Goal: Task Accomplishment & Management: Complete application form

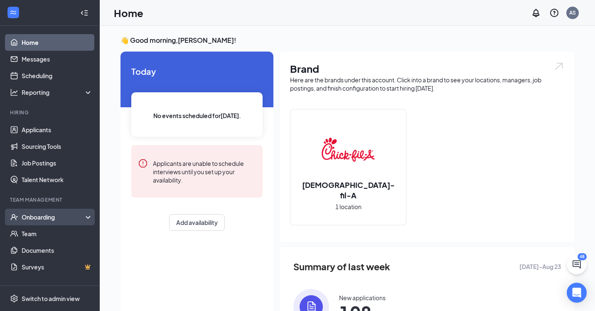
click at [44, 219] on div "Onboarding" at bounding box center [54, 217] width 64 height 8
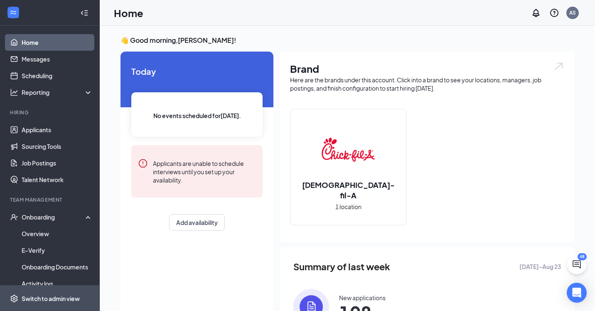
click at [47, 297] on div "Switch to admin view" at bounding box center [51, 298] width 58 height 8
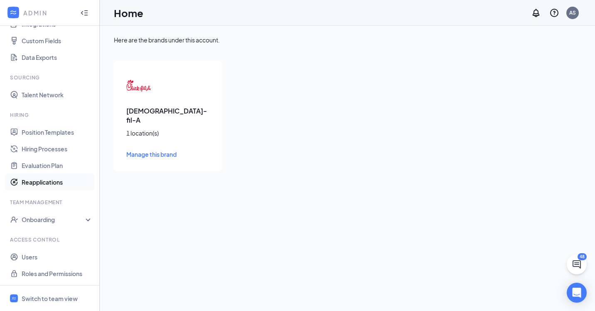
scroll to position [106, 0]
click at [50, 221] on div "Onboarding" at bounding box center [54, 219] width 64 height 8
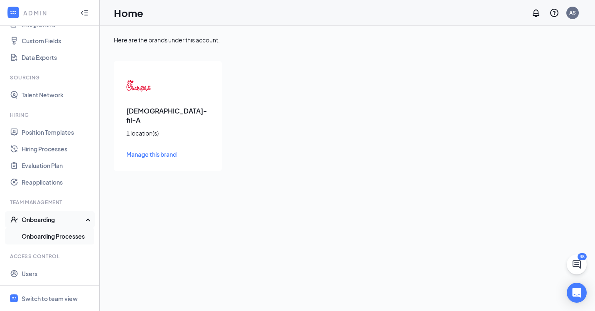
click at [56, 236] on link "Onboarding Processes" at bounding box center [57, 236] width 71 height 17
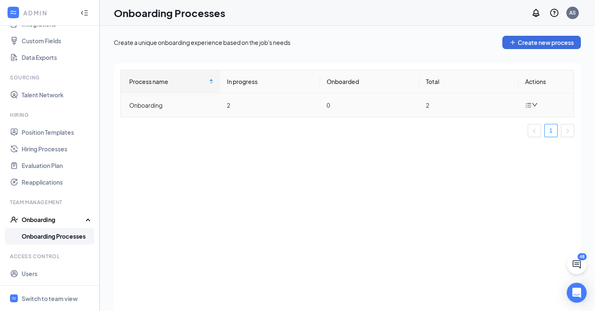
click at [535, 103] on icon "down" at bounding box center [535, 105] width 6 height 6
click at [528, 103] on icon "bars" at bounding box center [528, 105] width 5 height 5
click at [36, 295] on div "Switch to team view" at bounding box center [50, 298] width 56 height 8
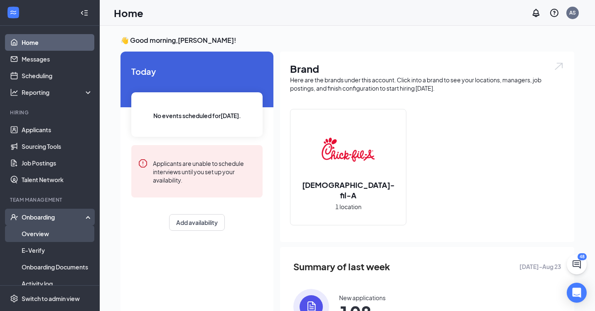
click at [46, 232] on link "Overview" at bounding box center [57, 233] width 71 height 17
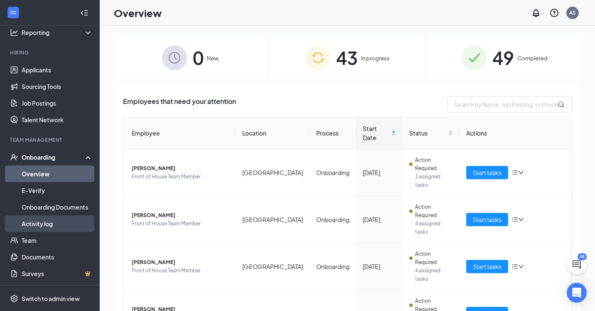
scroll to position [60, 0]
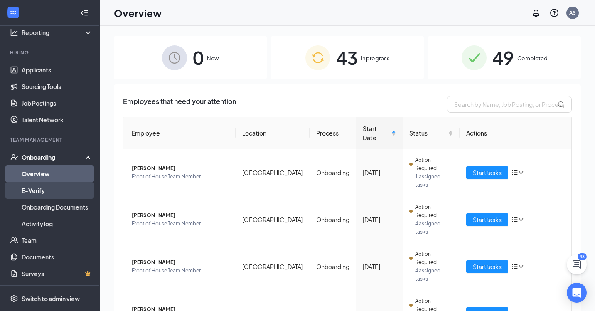
click at [42, 191] on link "E-Verify" at bounding box center [57, 190] width 71 height 17
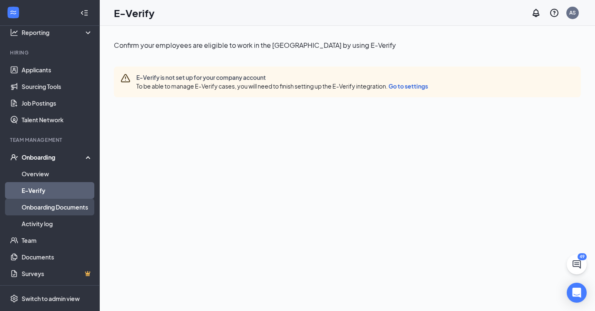
click at [50, 206] on link "Onboarding Documents" at bounding box center [57, 207] width 71 height 17
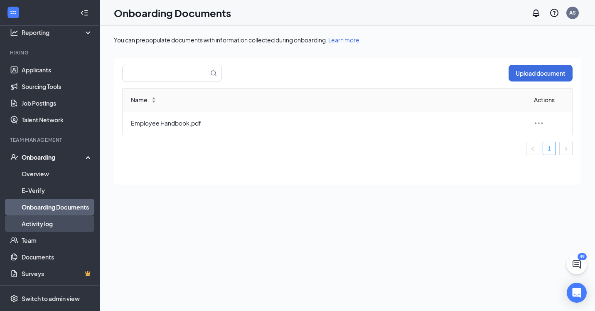
click at [49, 220] on link "Activity log" at bounding box center [57, 223] width 71 height 17
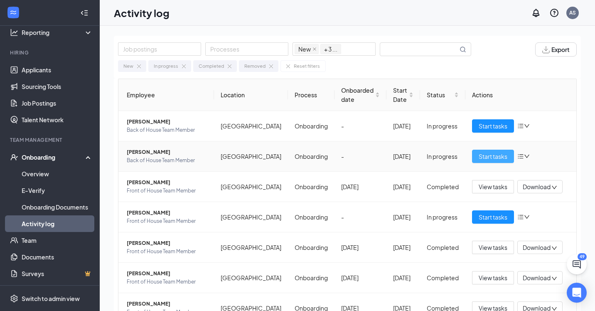
click at [487, 157] on span "Start tasks" at bounding box center [493, 156] width 29 height 9
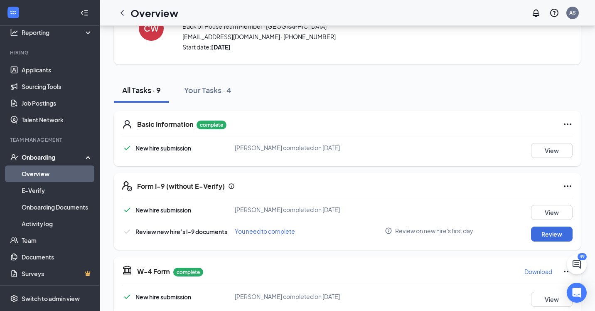
scroll to position [44, 0]
click at [560, 236] on button "Review" at bounding box center [552, 233] width 42 height 15
type input "[DATE]"
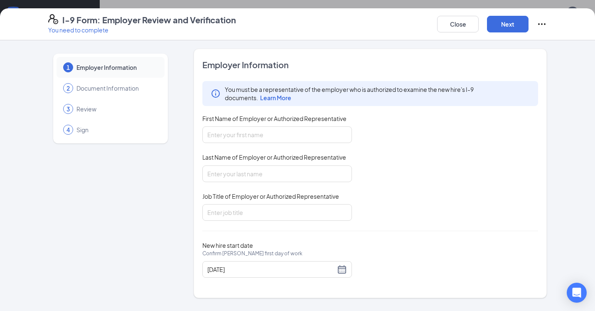
scroll to position [108, 0]
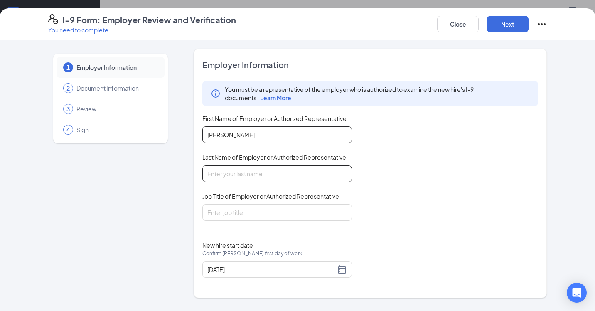
type input "[PERSON_NAME]"
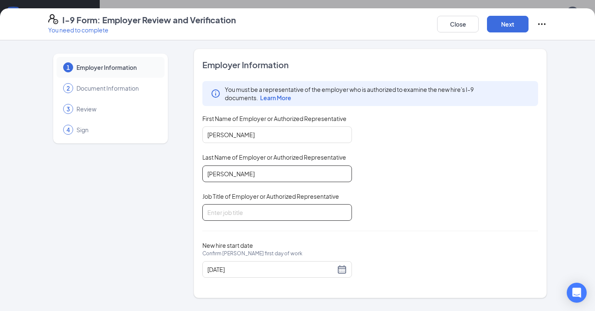
type input "[PERSON_NAME]"
click at [345, 214] on input "Job Title of Employer or Authorized Representative" at bounding box center [277, 212] width 150 height 17
click at [345, 213] on input "Job Title of Employer or Authorized Representative" at bounding box center [277, 212] width 150 height 17
click at [345, 211] on input "Job Title of Employer or Authorized Representative" at bounding box center [277, 212] width 150 height 17
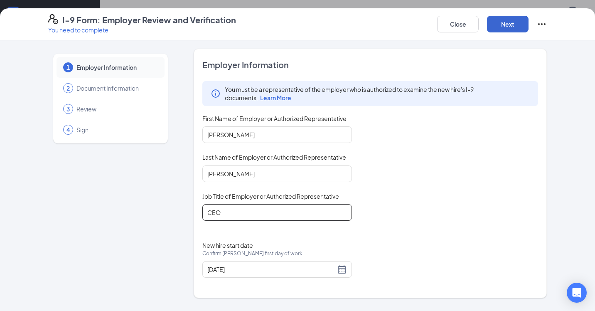
type input "CEO"
click at [506, 23] on button "Next" at bounding box center [508, 24] width 42 height 17
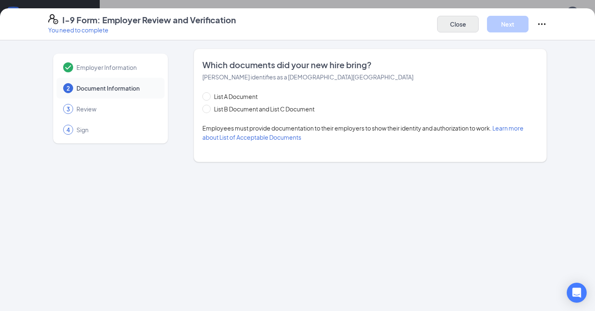
click at [454, 26] on button "Close" at bounding box center [458, 24] width 42 height 17
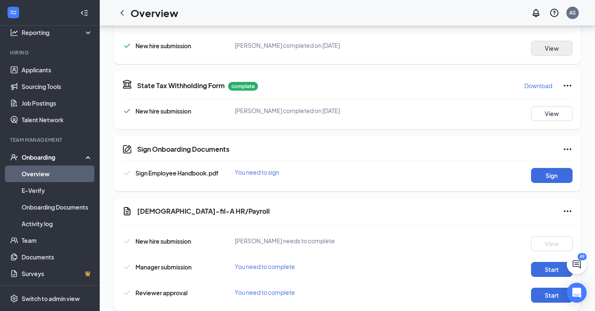
scroll to position [295, 0]
click at [552, 177] on button "Sign" at bounding box center [552, 174] width 42 height 15
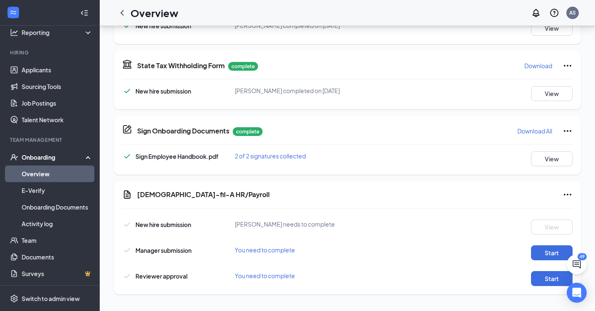
scroll to position [315, 0]
click at [541, 250] on button "Start" at bounding box center [552, 252] width 42 height 15
click at [545, 253] on button "Start" at bounding box center [552, 252] width 42 height 15
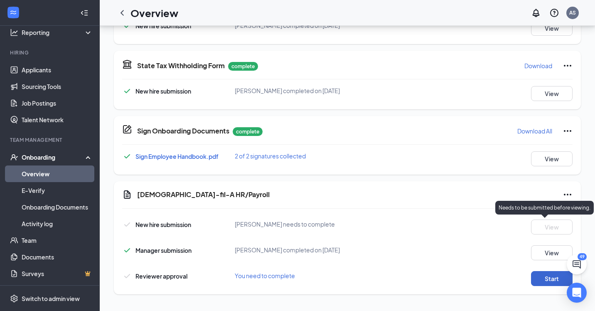
click at [549, 280] on button "Start" at bounding box center [552, 278] width 42 height 15
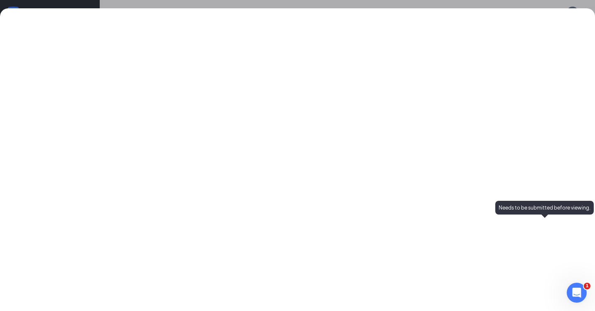
scroll to position [0, 0]
click at [574, 290] on icon "Open Intercom Messenger" at bounding box center [576, 292] width 14 height 14
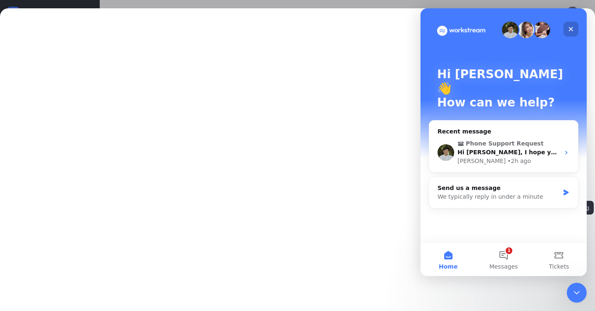
click at [570, 28] on icon "Close" at bounding box center [571, 29] width 5 height 5
